Goal: Information Seeking & Learning: Find specific fact

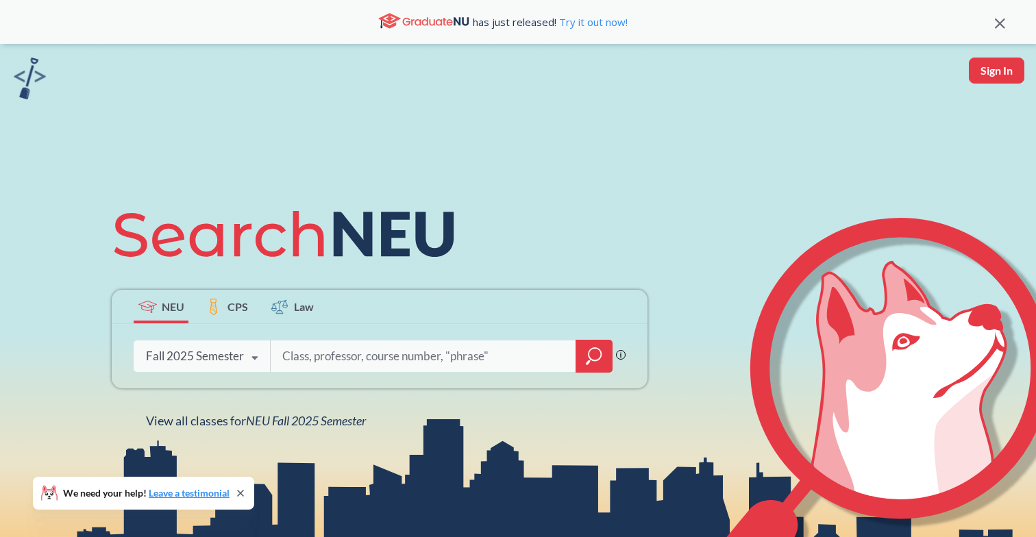
click at [343, 349] on input "search" at bounding box center [423, 356] width 285 height 29
type input "cs4950"
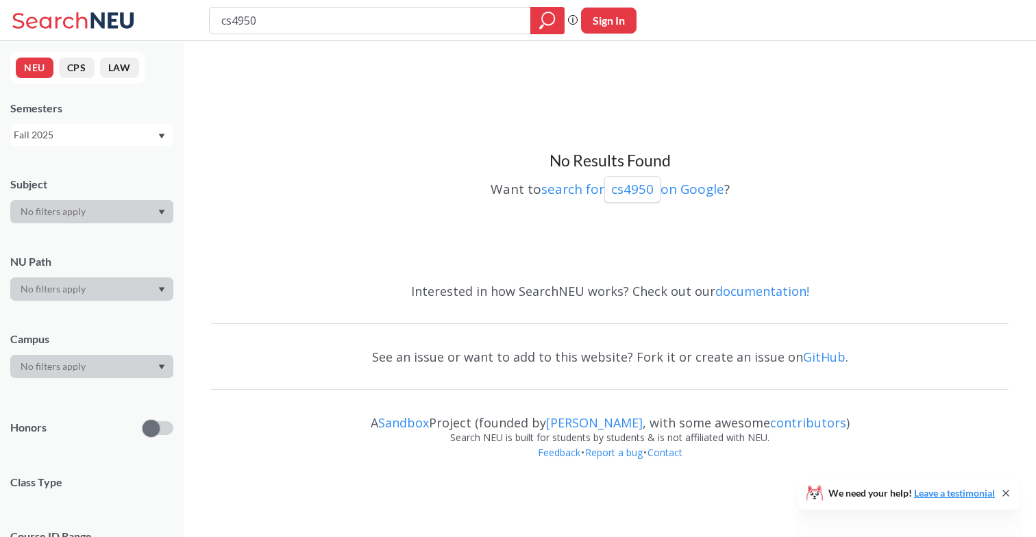
click at [365, 22] on input "cs4950" at bounding box center [370, 20] width 301 height 23
type input "4950"
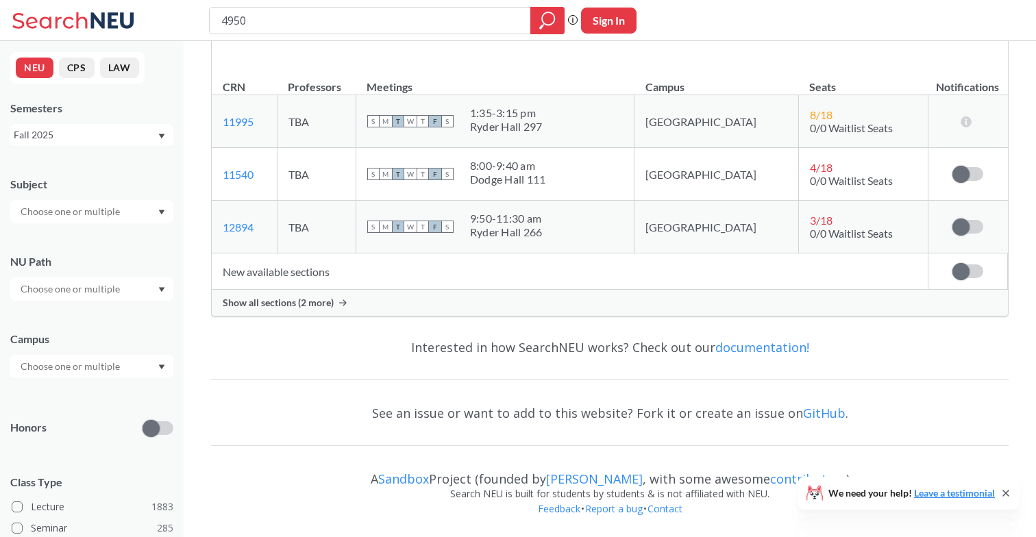
scroll to position [4127, 0]
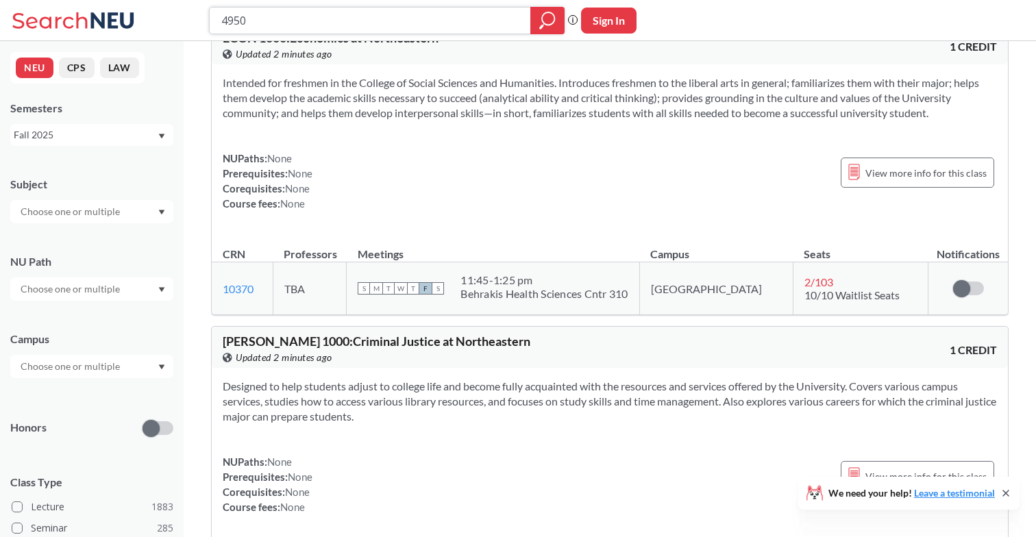
click at [337, 29] on input "4950" at bounding box center [370, 20] width 301 height 23
type input "software dev"
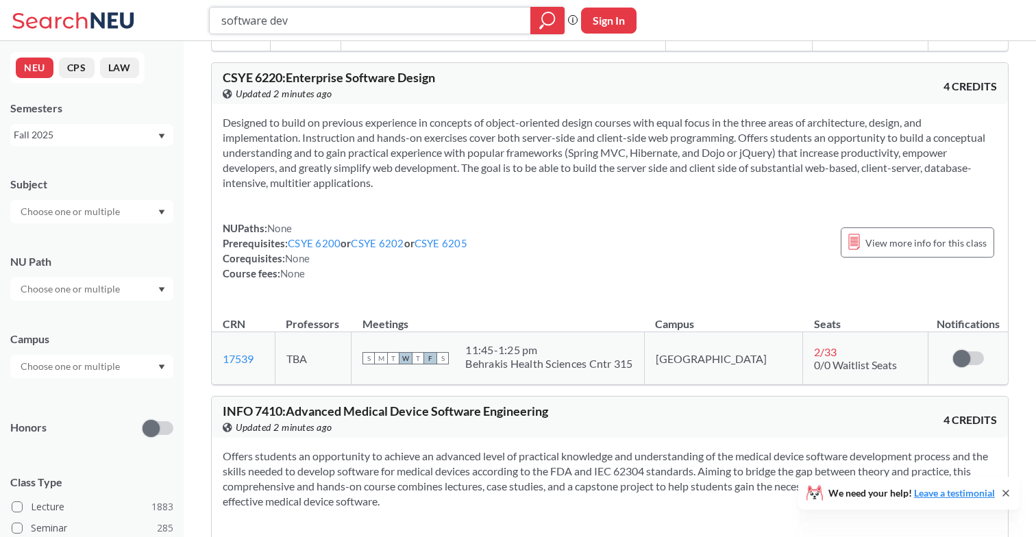
scroll to position [1674, 0]
